Goal: Information Seeking & Learning: Learn about a topic

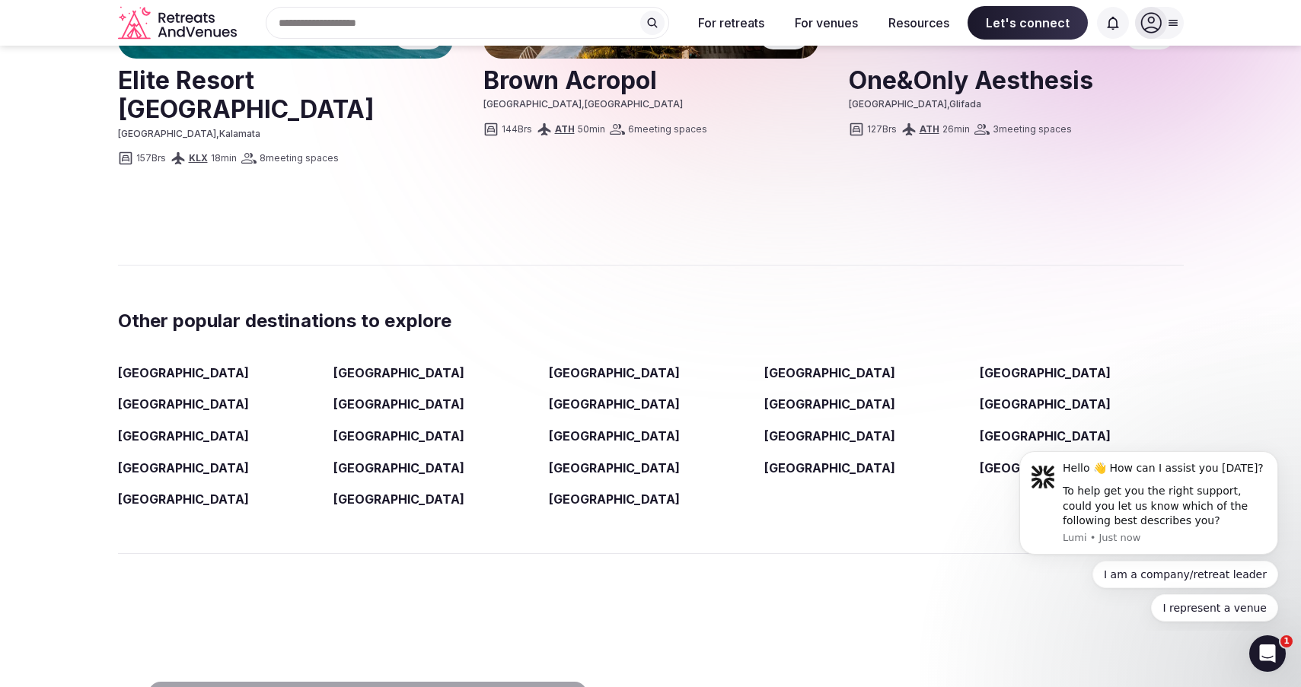
scroll to position [2266, 0]
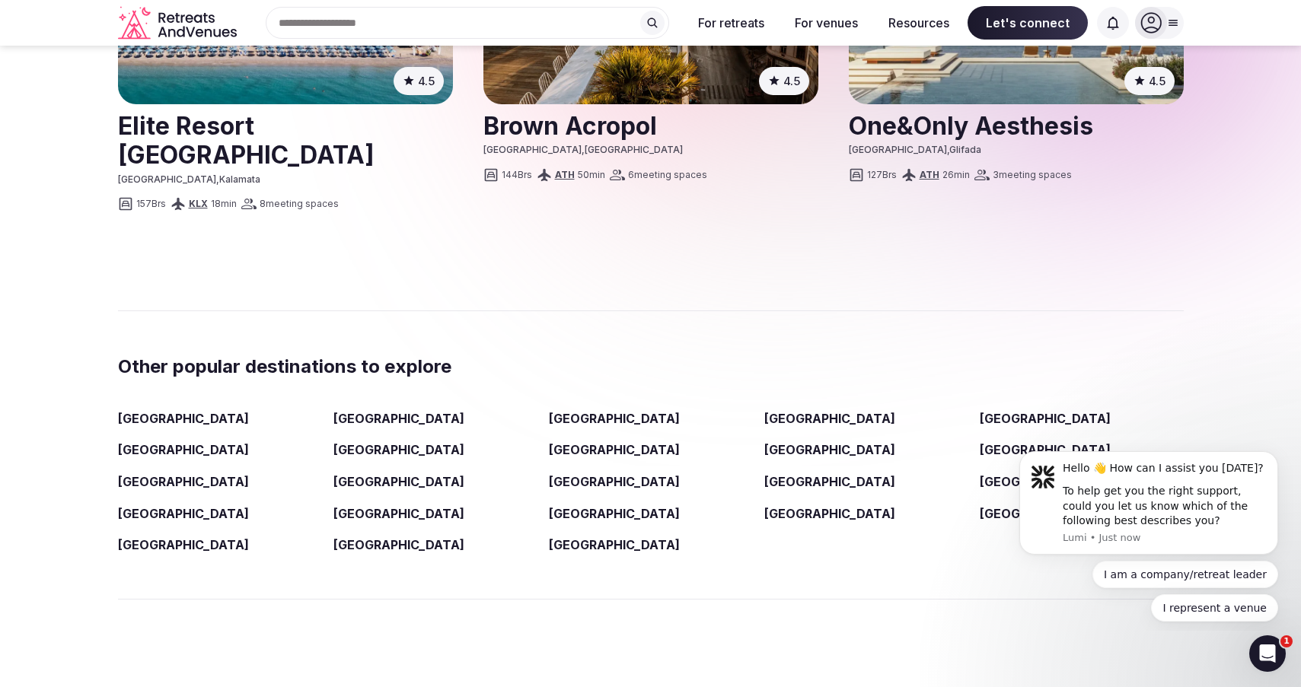
click at [364, 506] on link "[GEOGRAPHIC_DATA]" at bounding box center [398, 513] width 131 height 15
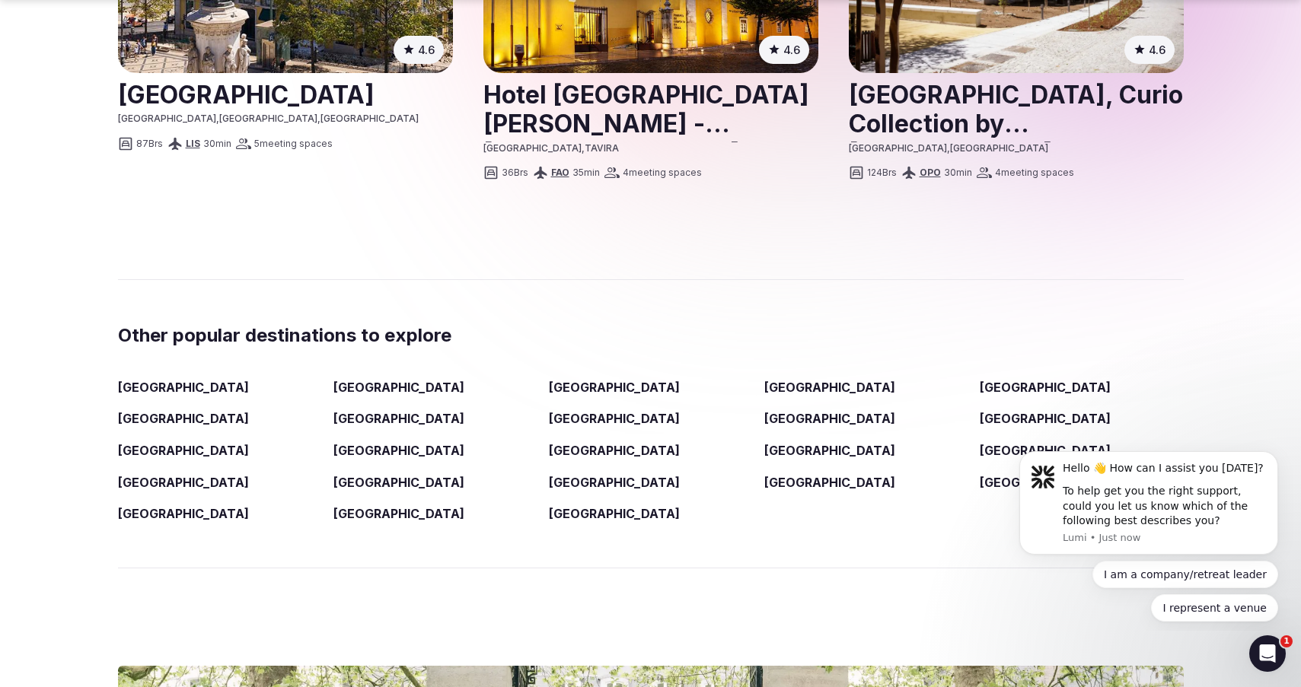
scroll to position [2225, 0]
click at [788, 474] on link "Spain" at bounding box center [829, 481] width 131 height 15
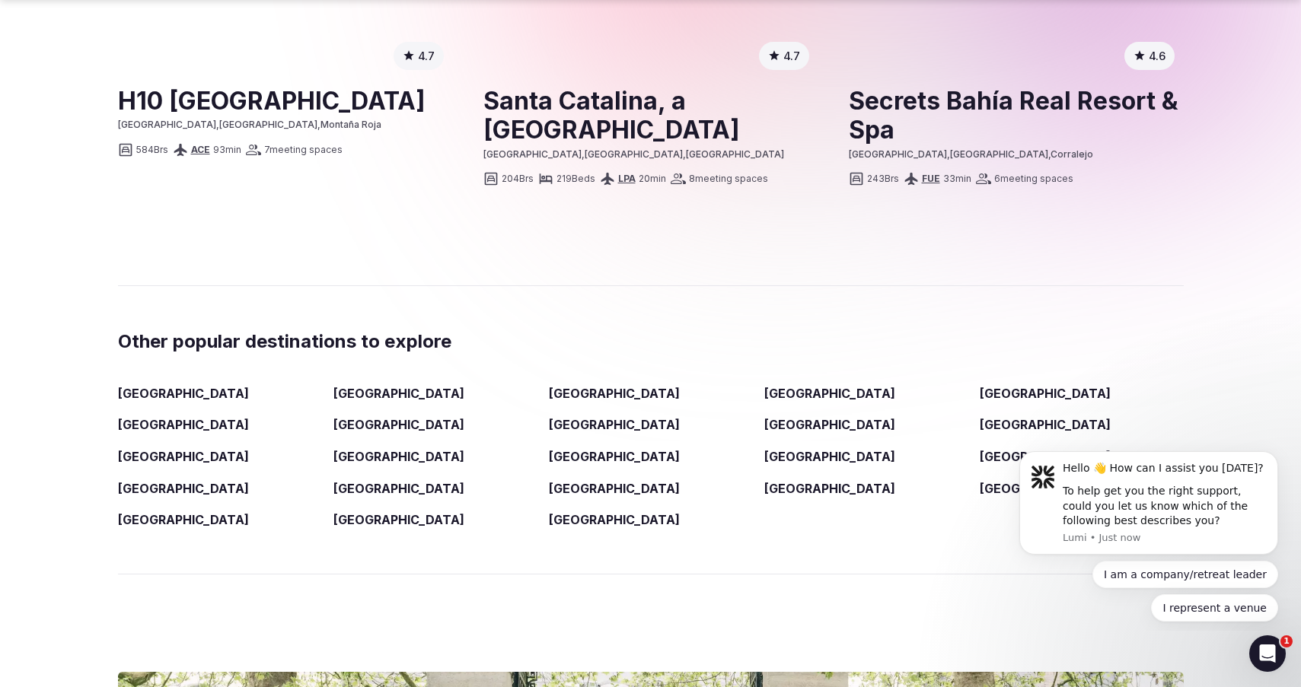
scroll to position [2300, 0]
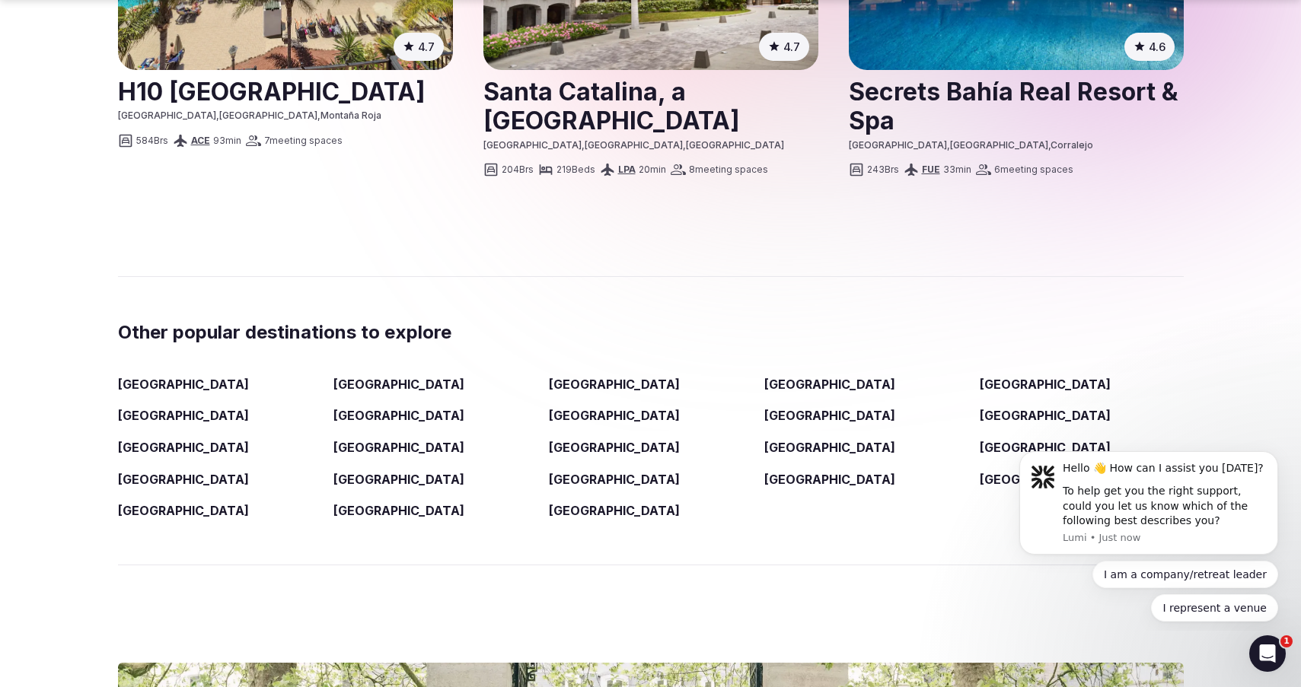
click at [1001, 408] on link "Italy" at bounding box center [1045, 415] width 131 height 15
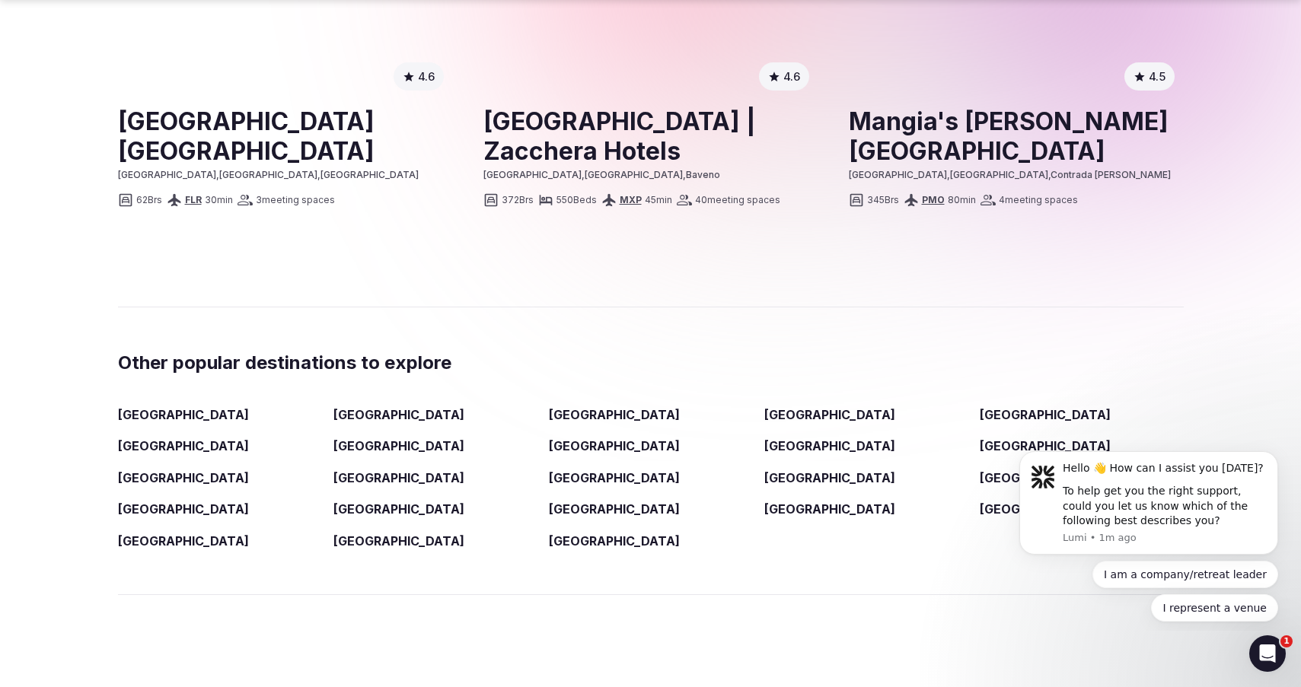
scroll to position [2241, 0]
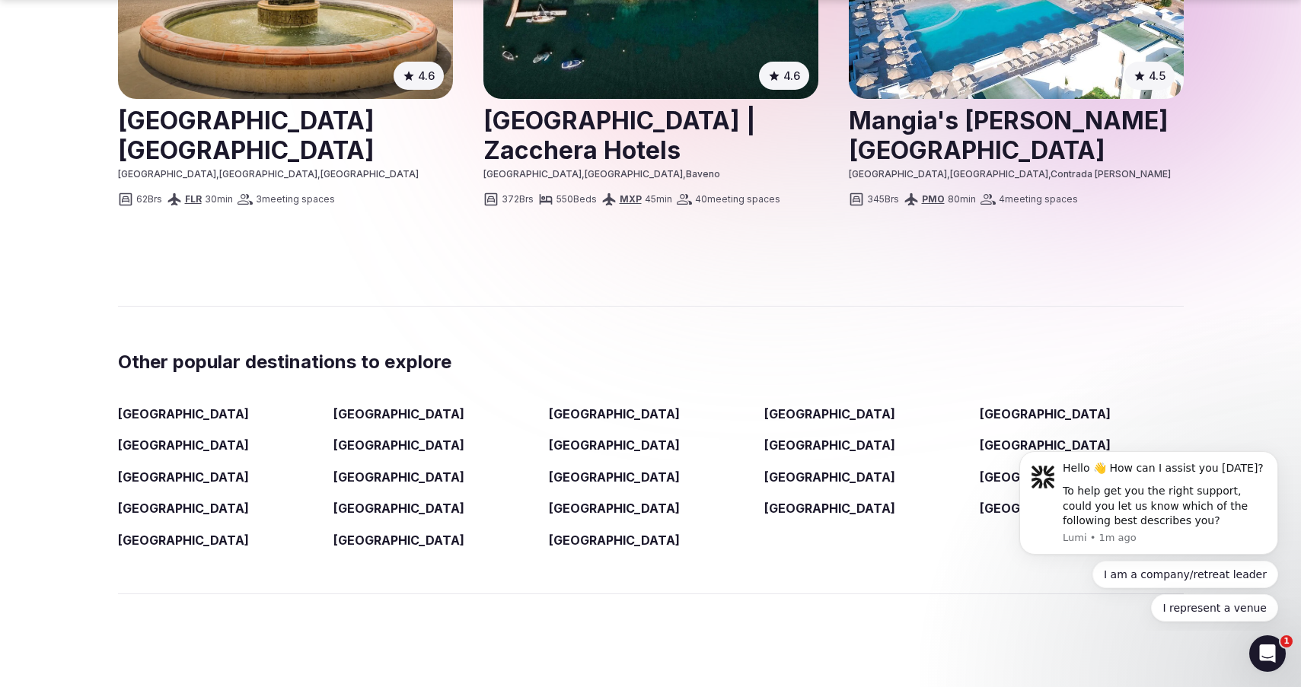
click at [575, 533] on link "United States" at bounding box center [614, 540] width 131 height 15
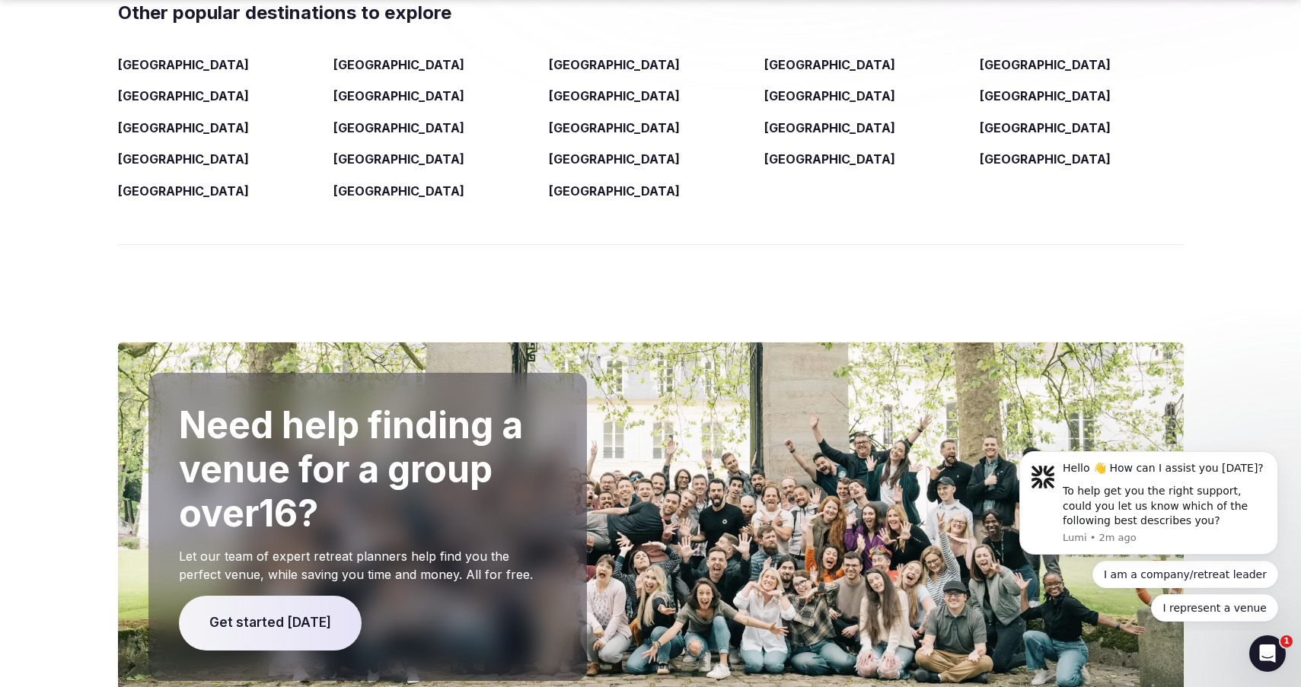
scroll to position [2568, 0]
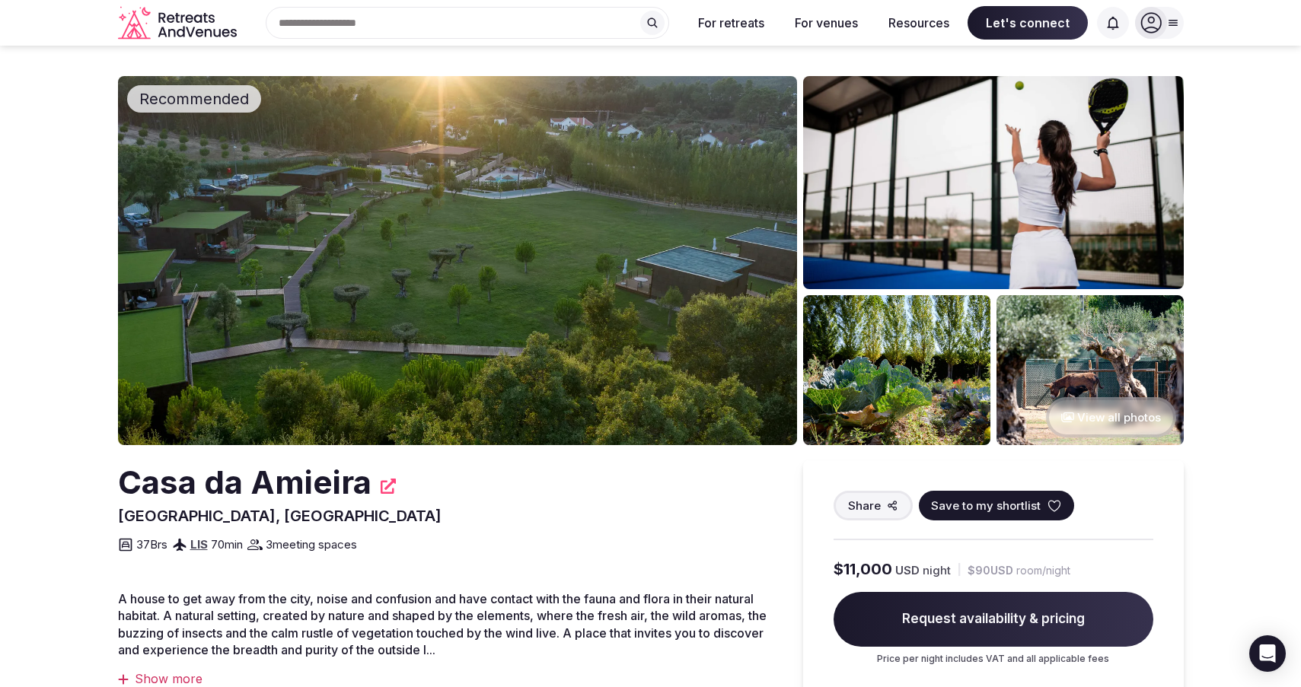
click at [877, 244] on img at bounding box center [993, 182] width 381 height 213
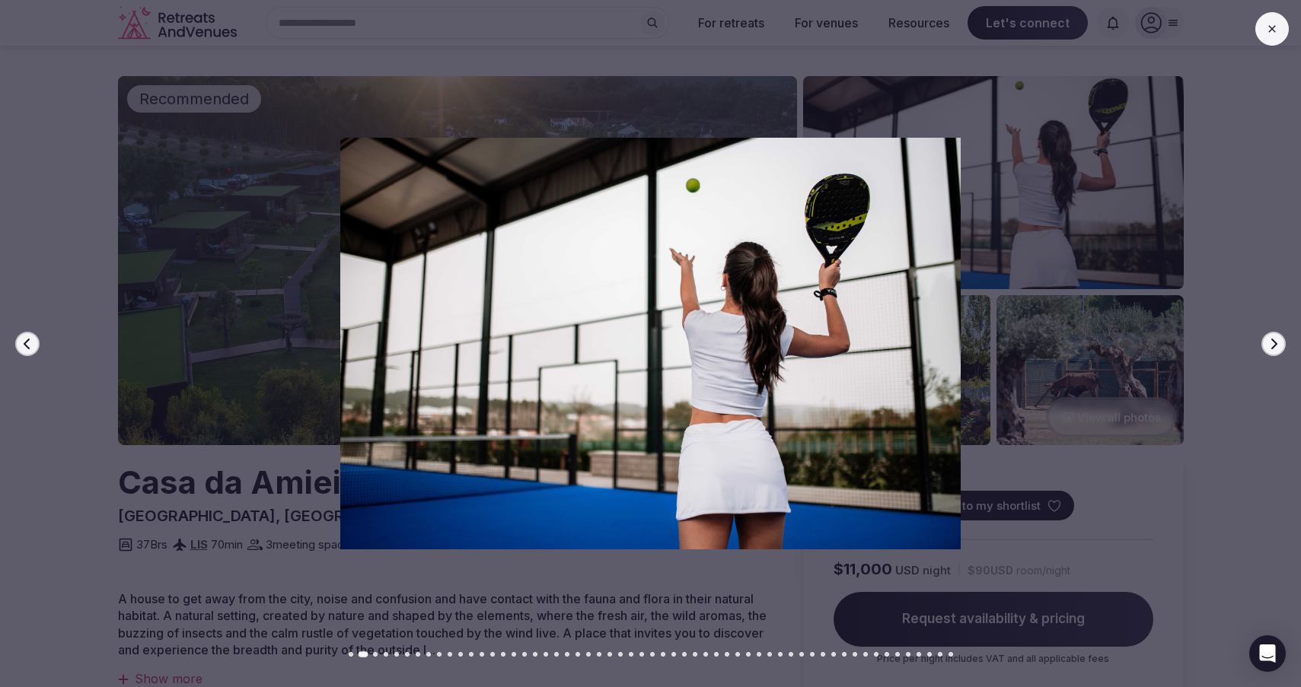
click at [1275, 342] on icon "button" at bounding box center [1273, 344] width 12 height 12
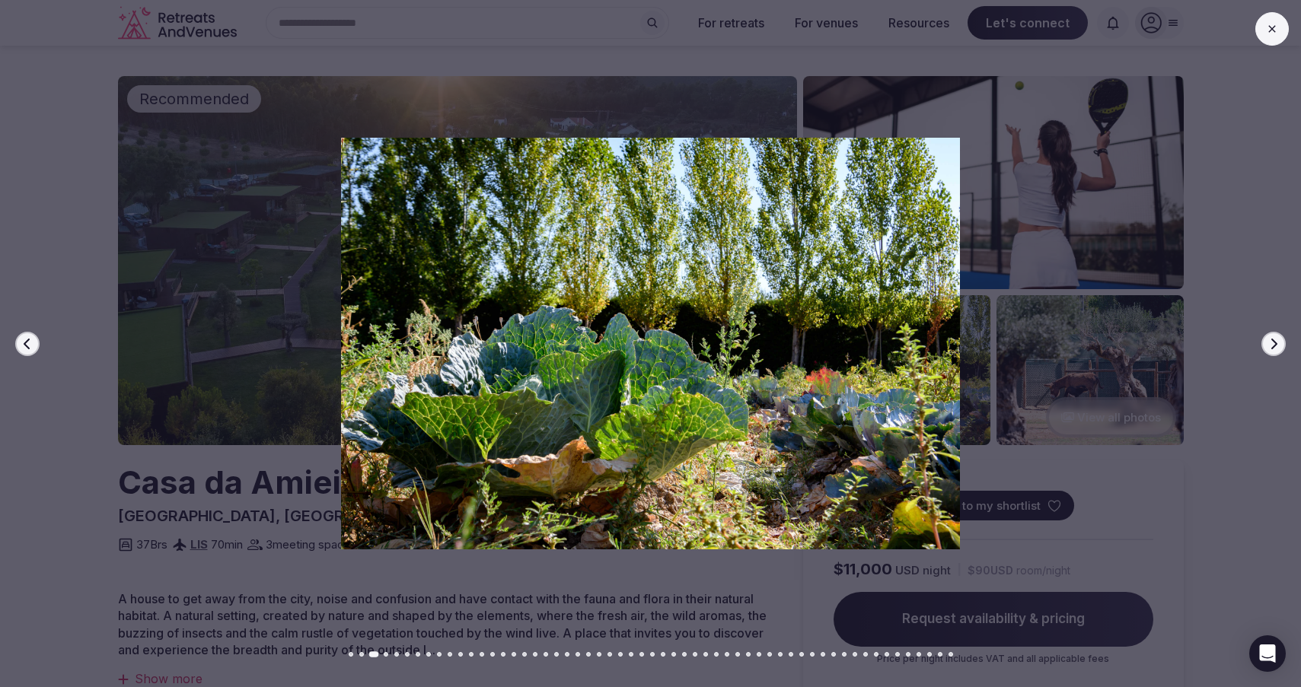
click at [1245, 400] on div at bounding box center [644, 344] width 1313 height 413
click at [1126, 404] on div at bounding box center [644, 344] width 1313 height 413
click at [1126, 418] on div at bounding box center [644, 344] width 1313 height 413
click at [1245, 213] on div at bounding box center [644, 344] width 1313 height 413
click at [1273, 37] on button at bounding box center [1271, 28] width 33 height 33
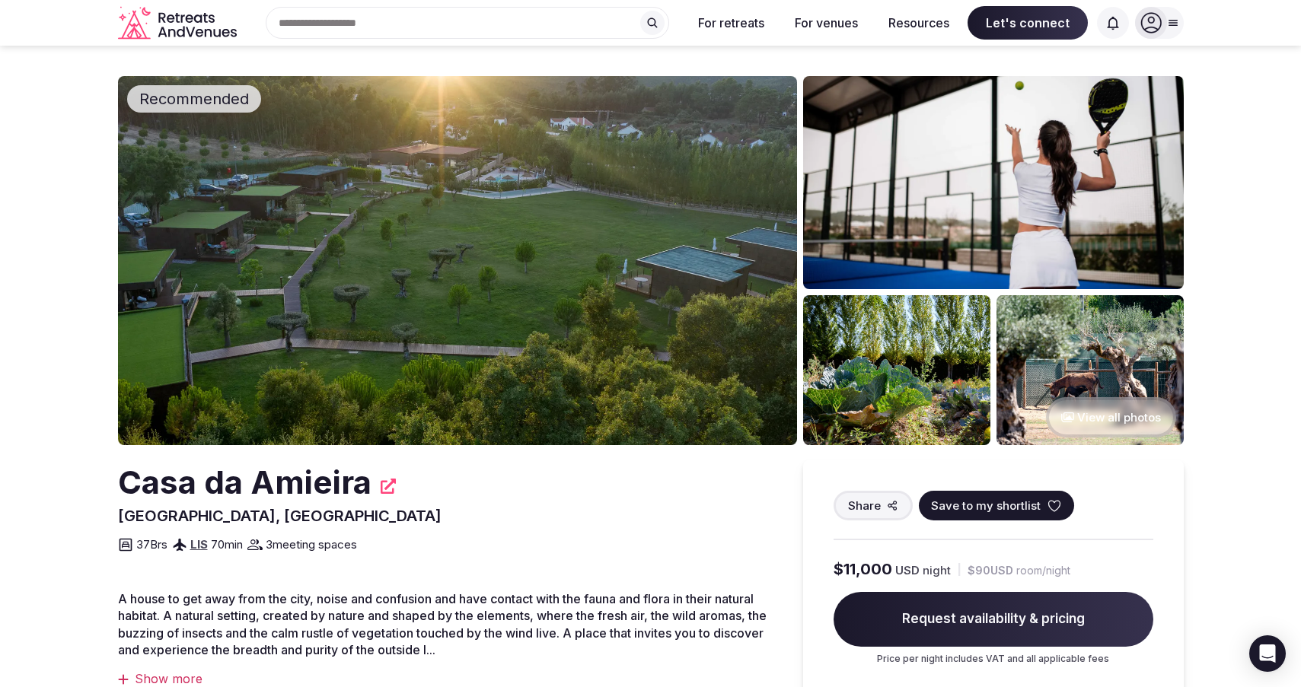
click at [1142, 420] on button "View all photos" at bounding box center [1111, 417] width 130 height 40
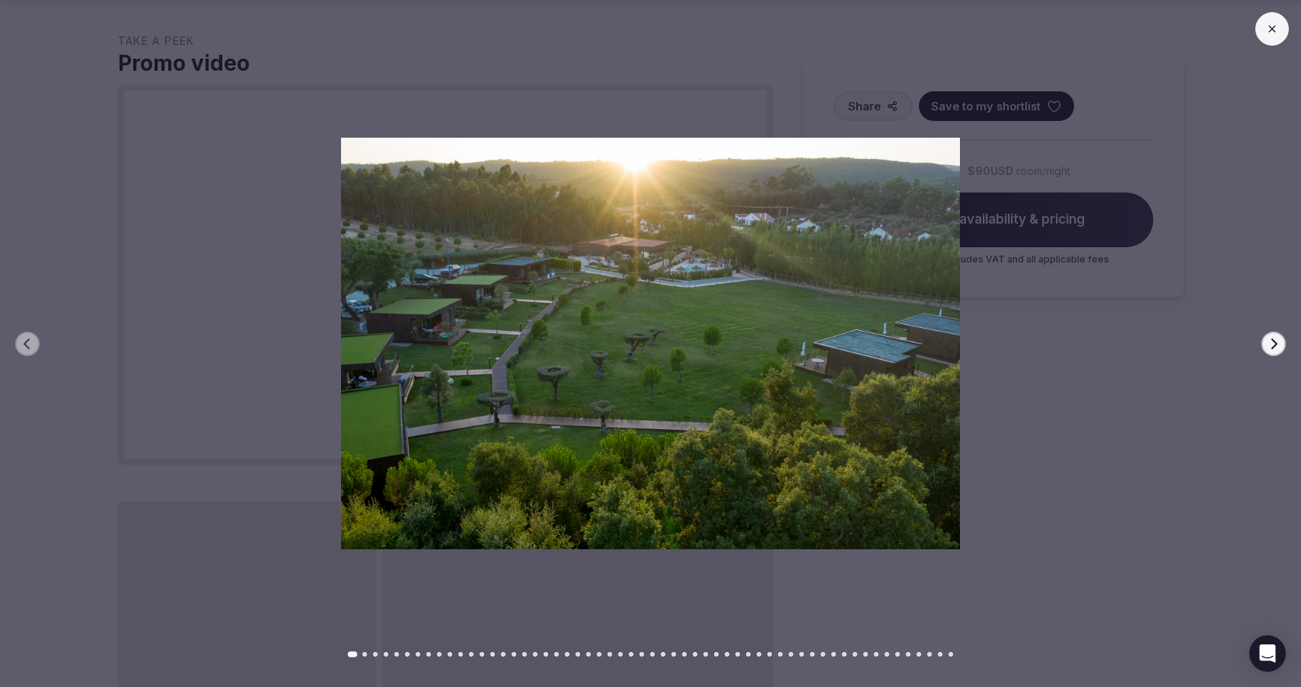
scroll to position [1079, 0]
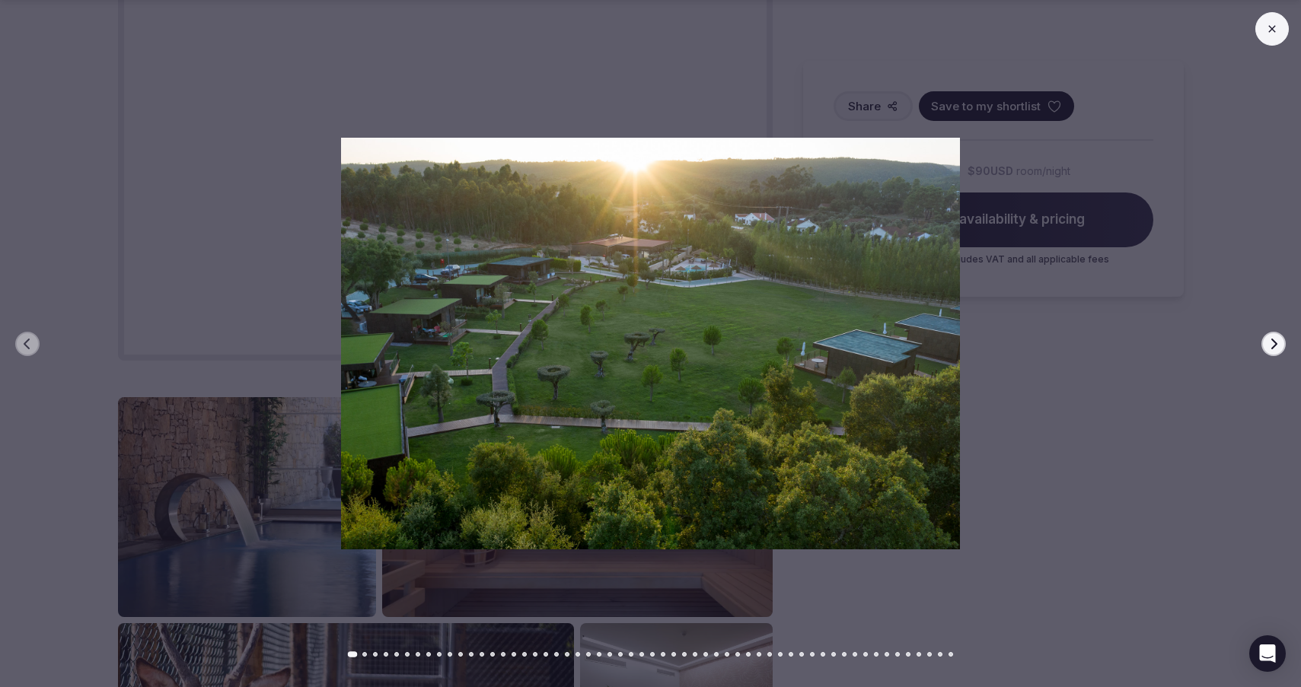
click at [1171, 371] on div at bounding box center [644, 344] width 1313 height 413
click at [1263, 35] on button at bounding box center [1271, 28] width 33 height 33
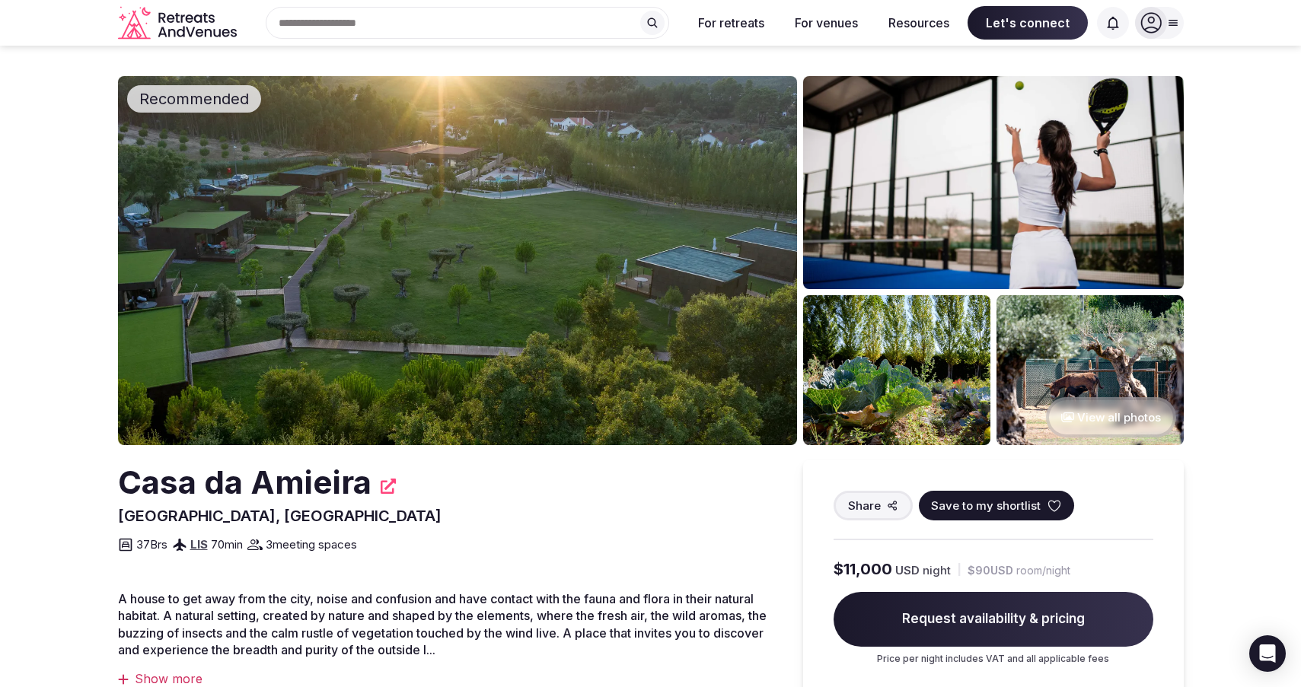
scroll to position [0, 0]
click at [385, 489] on icon at bounding box center [388, 486] width 15 height 15
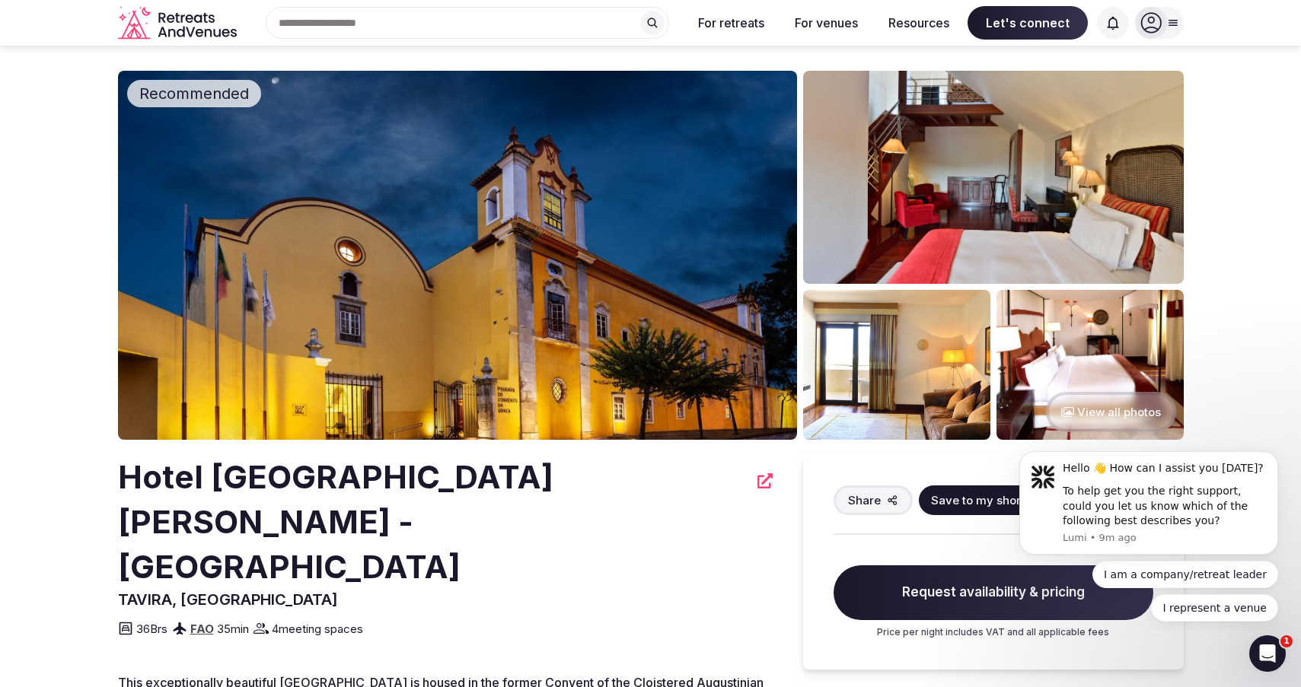
scroll to position [27, 0]
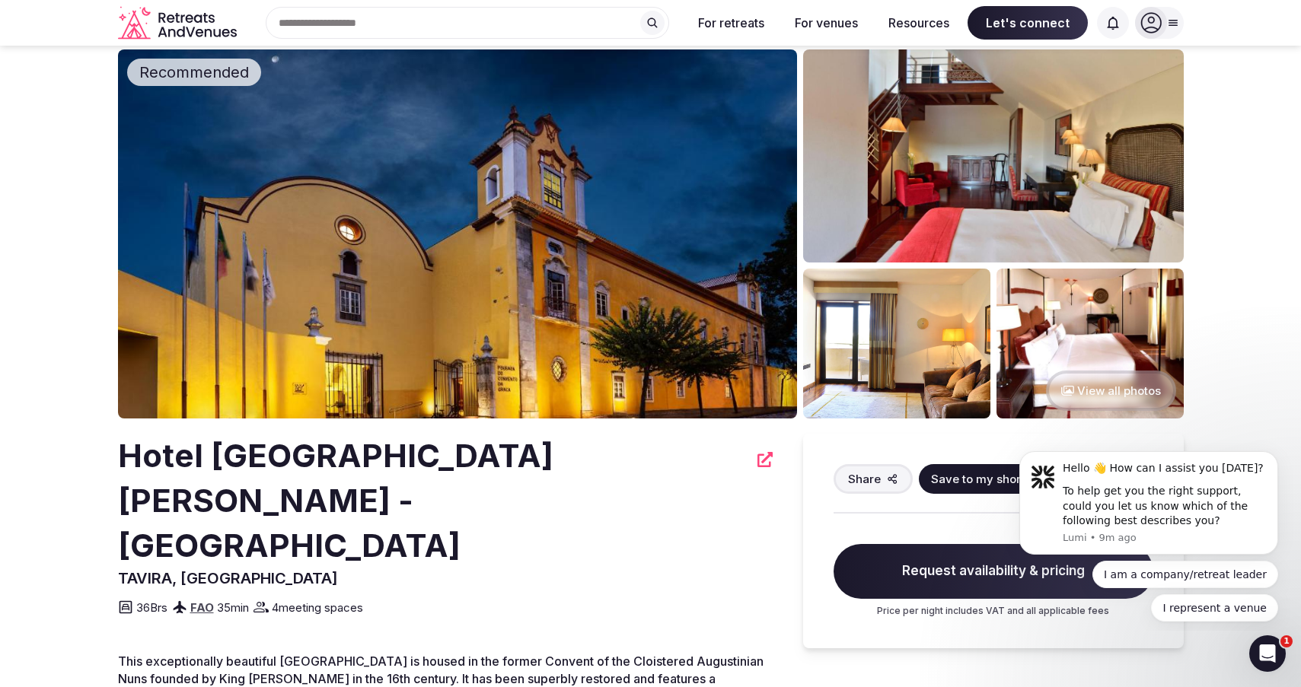
click at [770, 460] on icon at bounding box center [764, 459] width 15 height 15
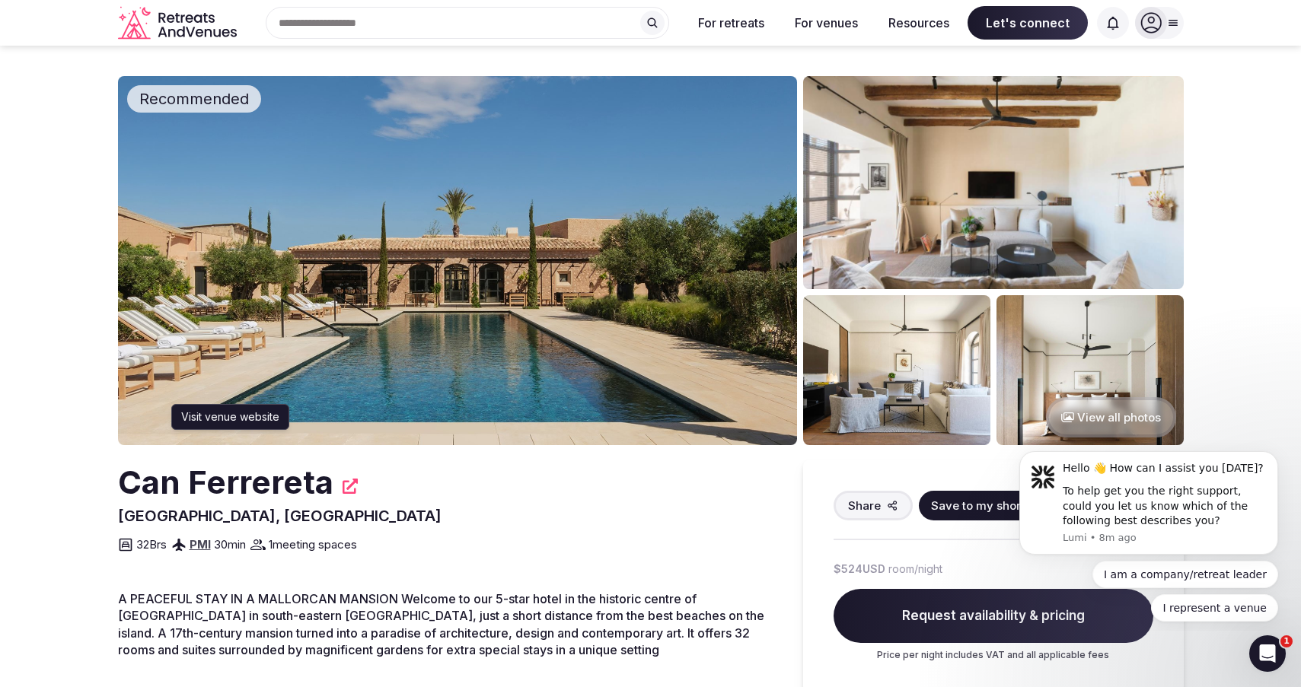
click at [349, 483] on icon at bounding box center [349, 486] width 15 height 15
click at [421, 597] on span "A PEACEFUL STAY IN A MALLORCAN MANSION Welcome to our 5-star hotel in the histo…" at bounding box center [441, 624] width 646 height 66
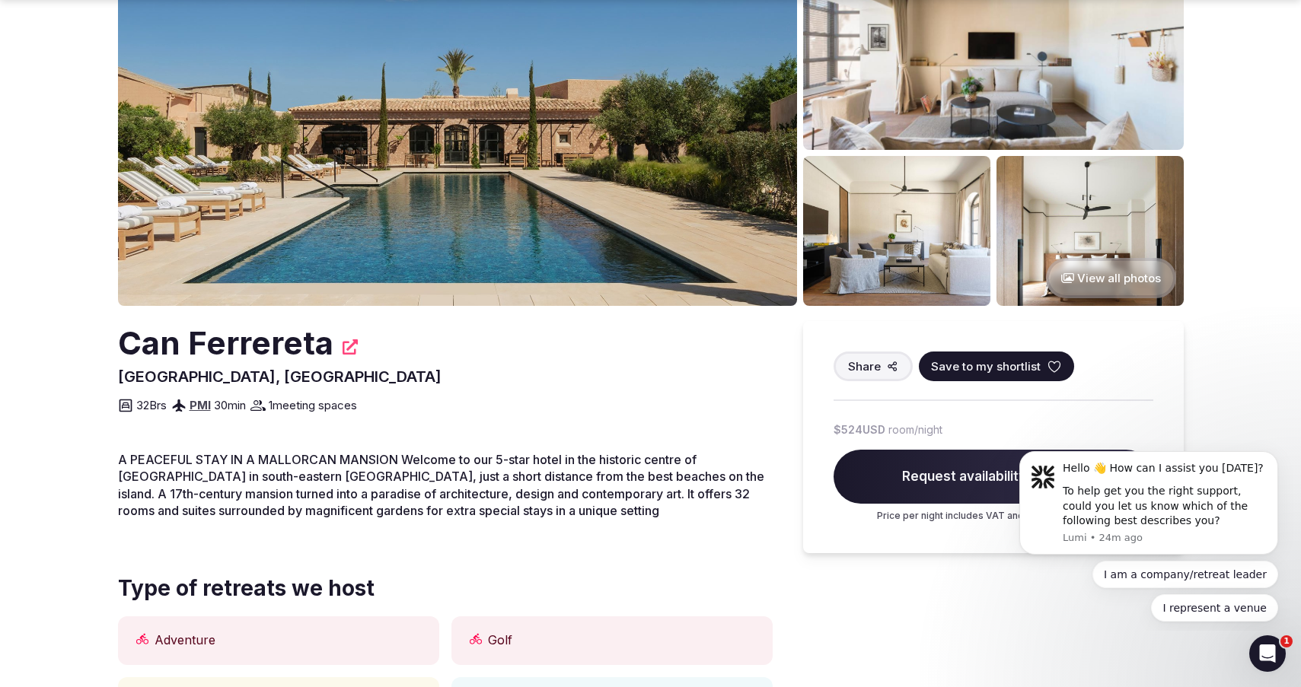
scroll to position [139, 0]
click at [343, 346] on icon at bounding box center [349, 346] width 15 height 15
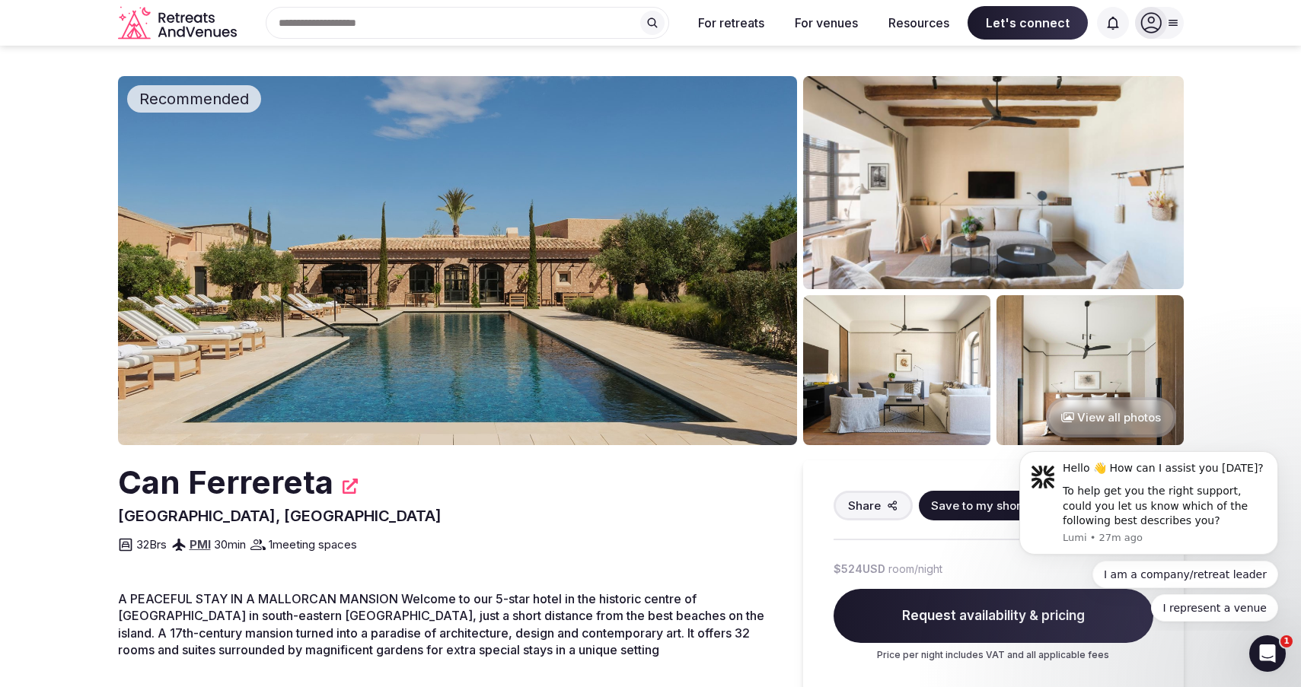
scroll to position [0, 0]
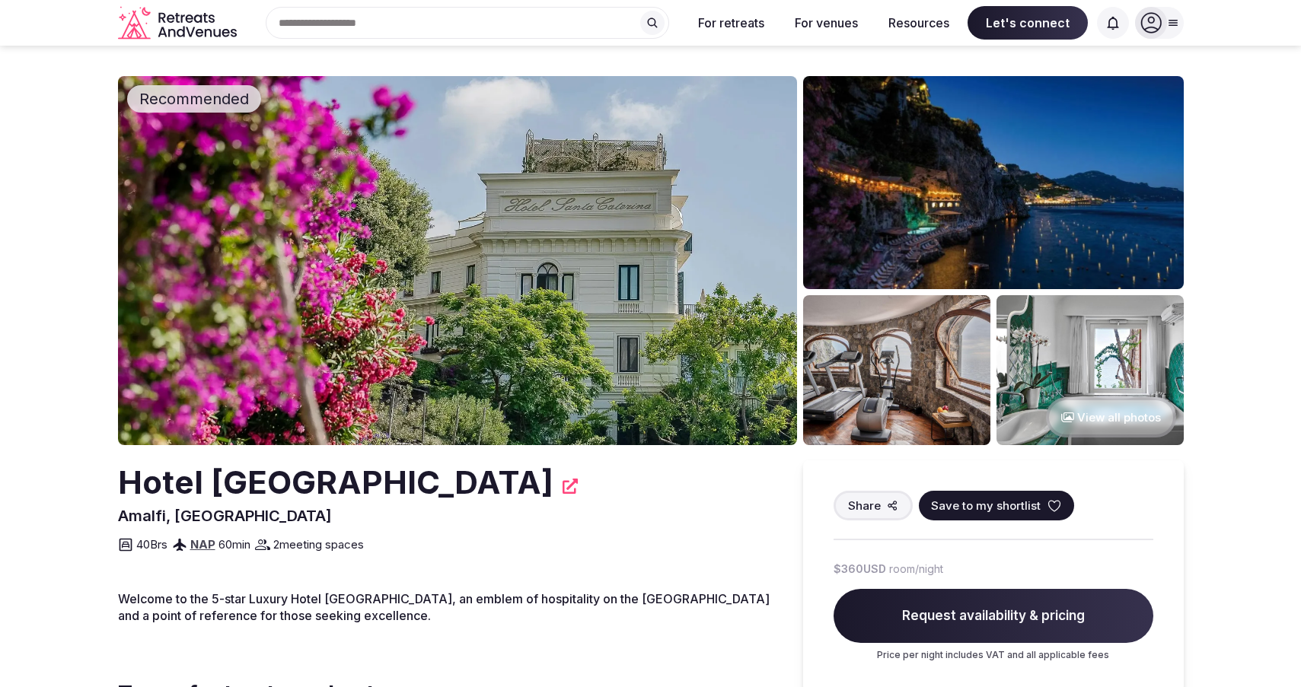
click at [469, 483] on div "Hotel [GEOGRAPHIC_DATA]" at bounding box center [445, 482] width 655 height 45
click at [562, 486] on icon at bounding box center [569, 486] width 15 height 15
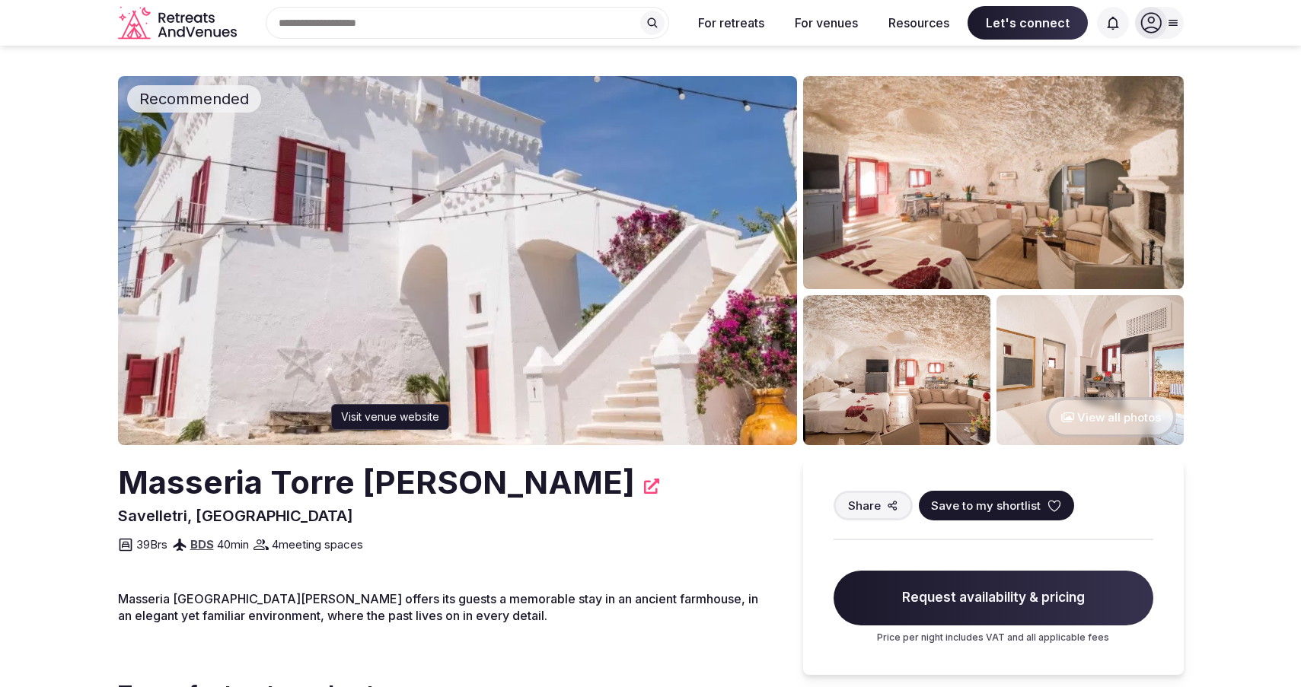
click at [644, 487] on icon at bounding box center [651, 486] width 15 height 15
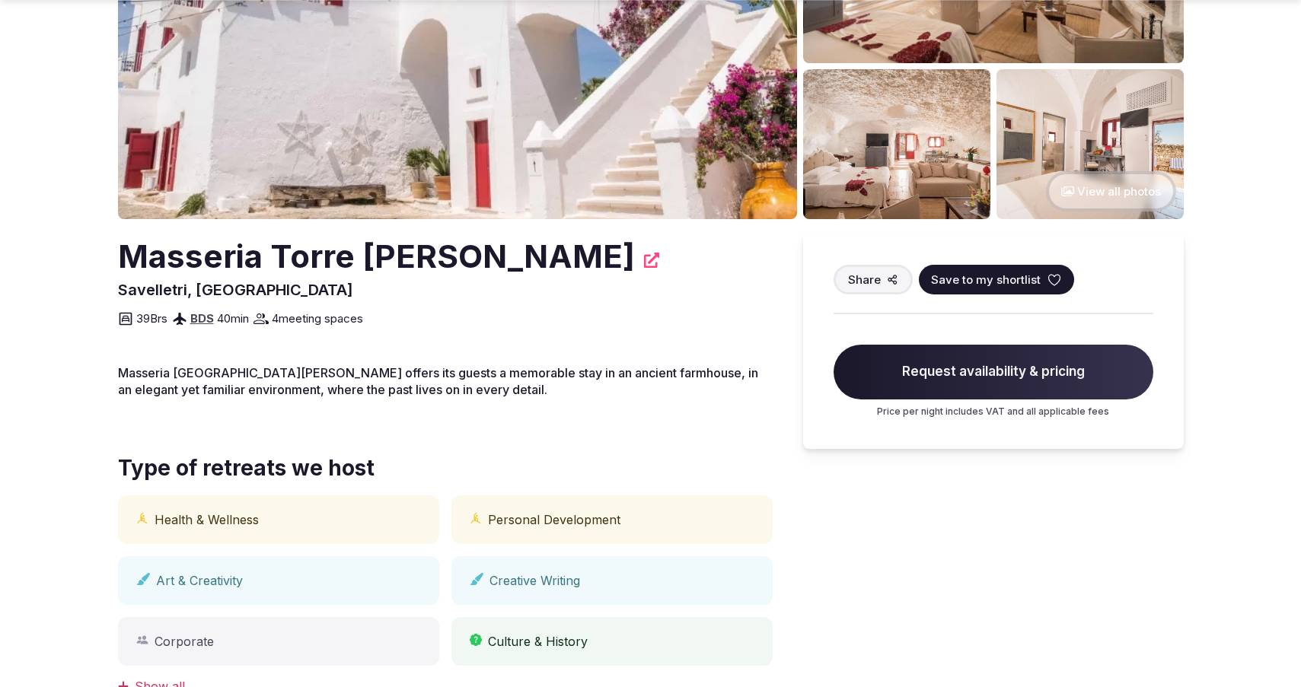
scroll to position [227, 0]
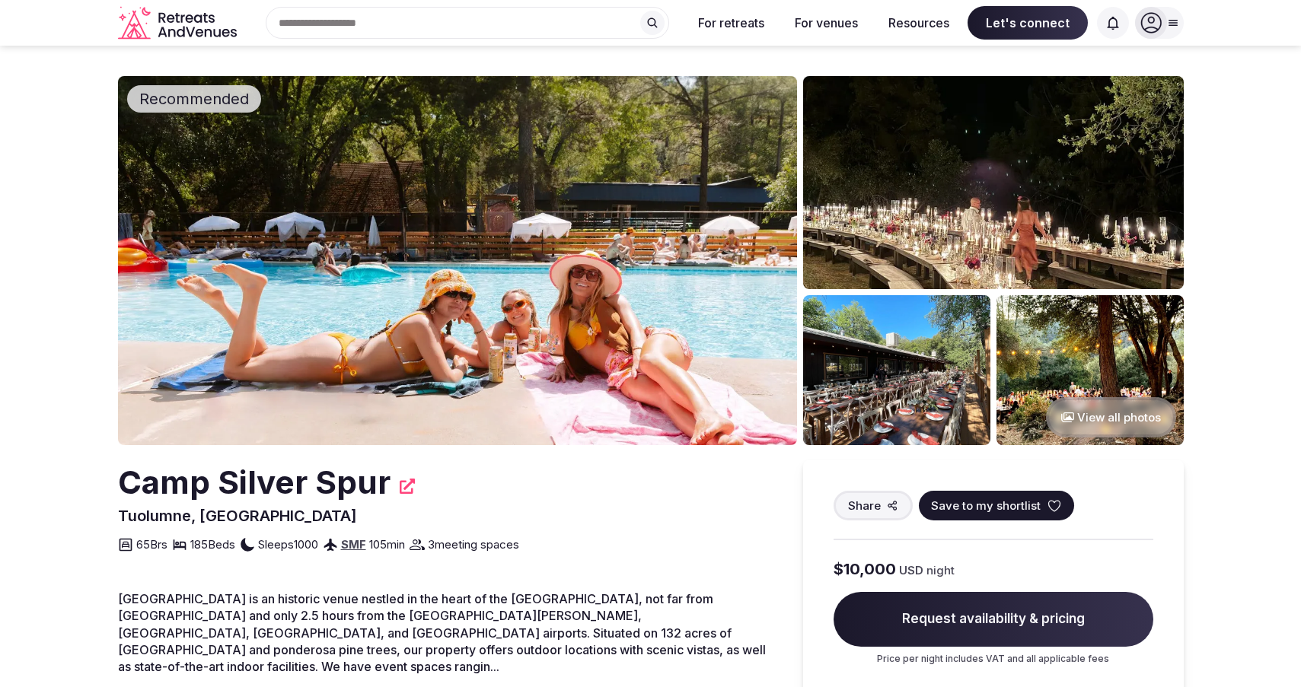
click at [402, 481] on div "Camp Silver Spur" at bounding box center [445, 482] width 655 height 45
